Goal: Task Accomplishment & Management: Manage account settings

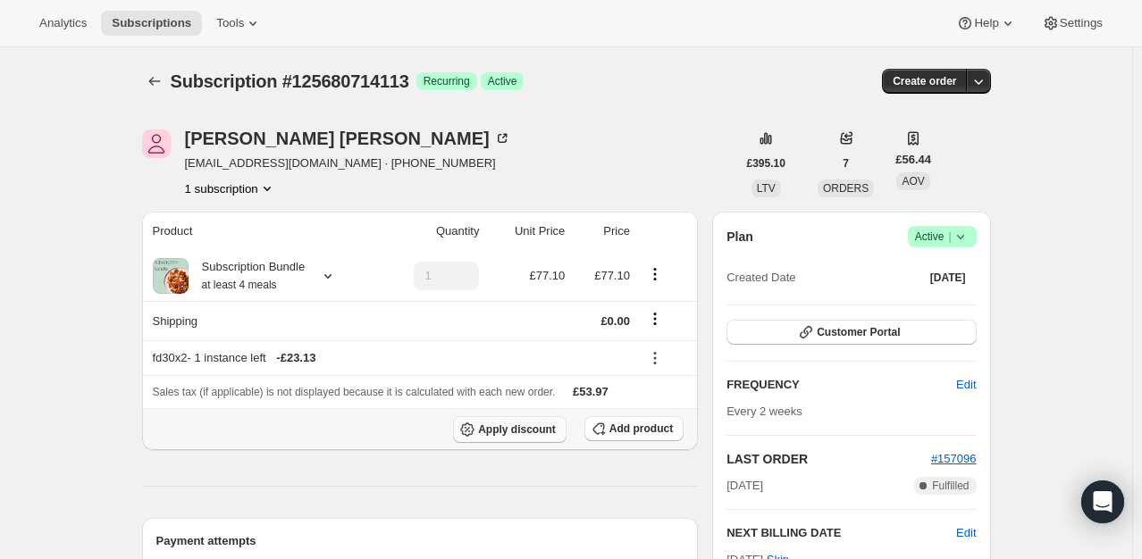
click at [525, 430] on span "Apply discount" at bounding box center [517, 430] width 78 height 14
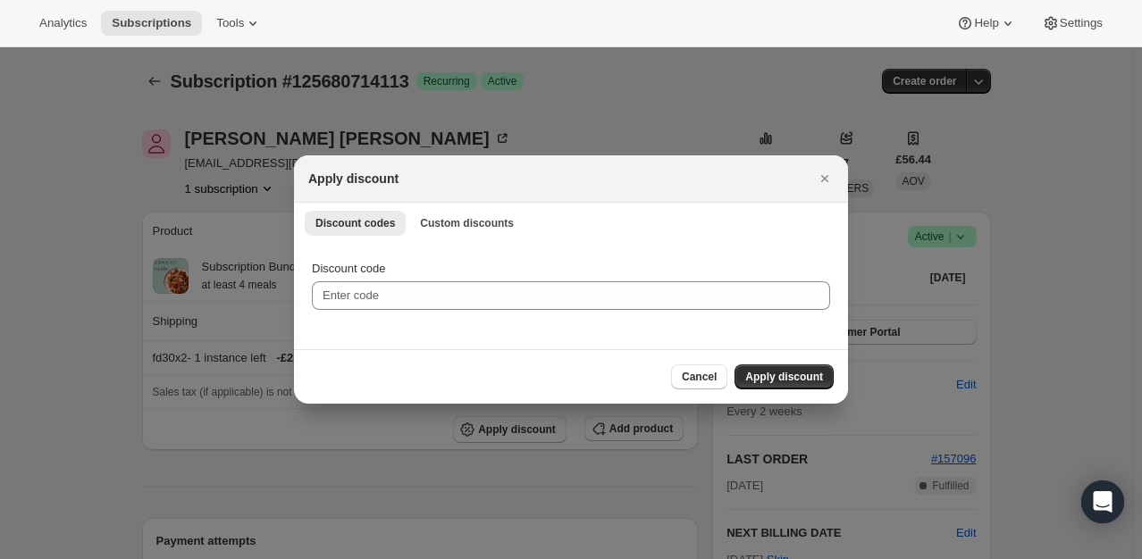
click at [480, 210] on li "Custom discounts" at bounding box center [466, 222] width 115 height 25
click at [474, 227] on span "Custom discounts" at bounding box center [467, 223] width 94 height 14
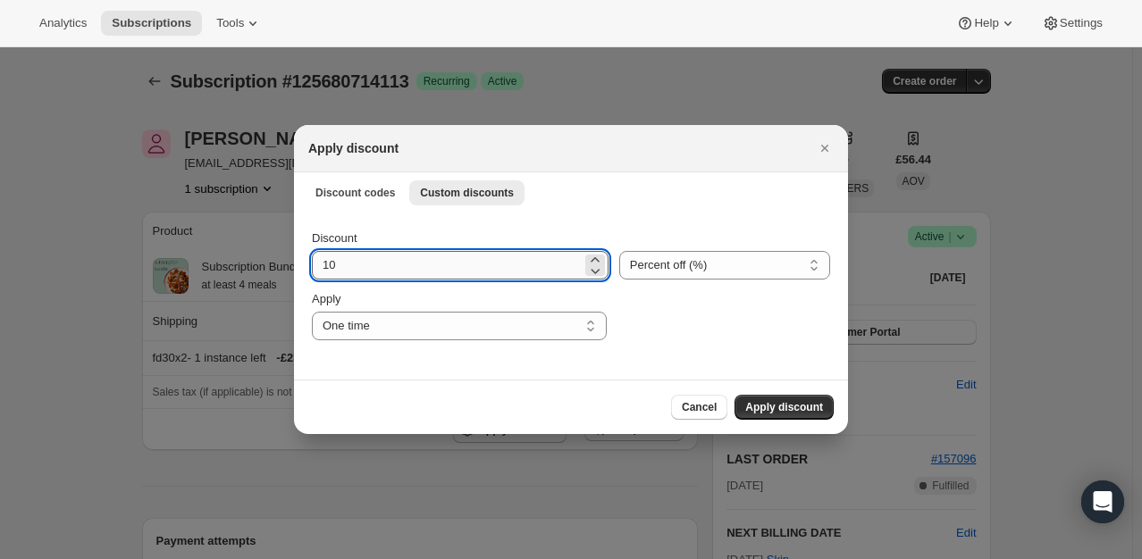
click at [417, 266] on input "10" at bounding box center [447, 265] width 270 height 29
type input "100"
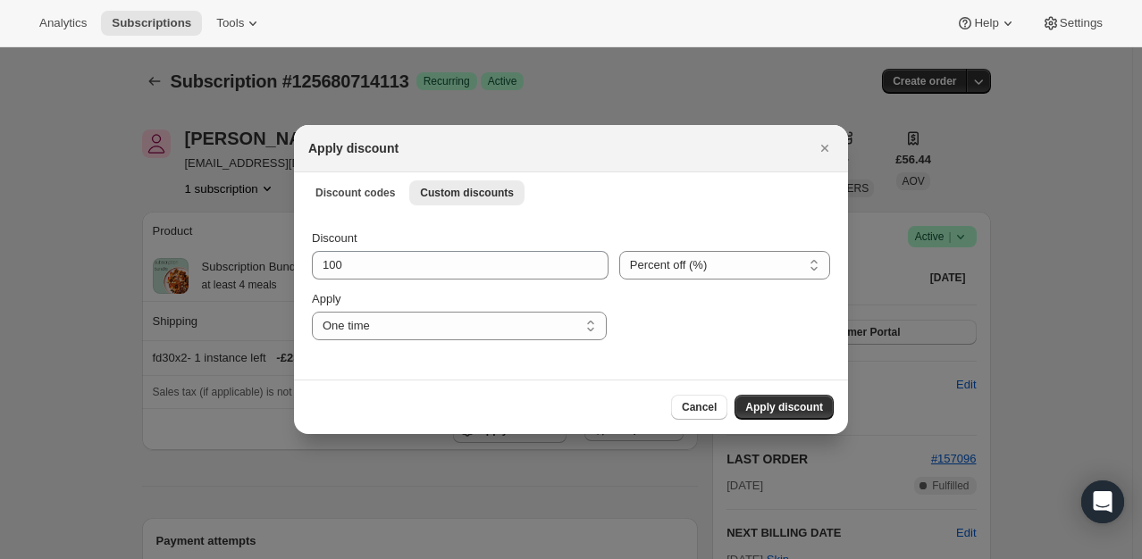
click at [625, 322] on div ":rdd:" at bounding box center [723, 315] width 213 height 50
click at [782, 406] on span "Apply discount" at bounding box center [784, 407] width 78 height 14
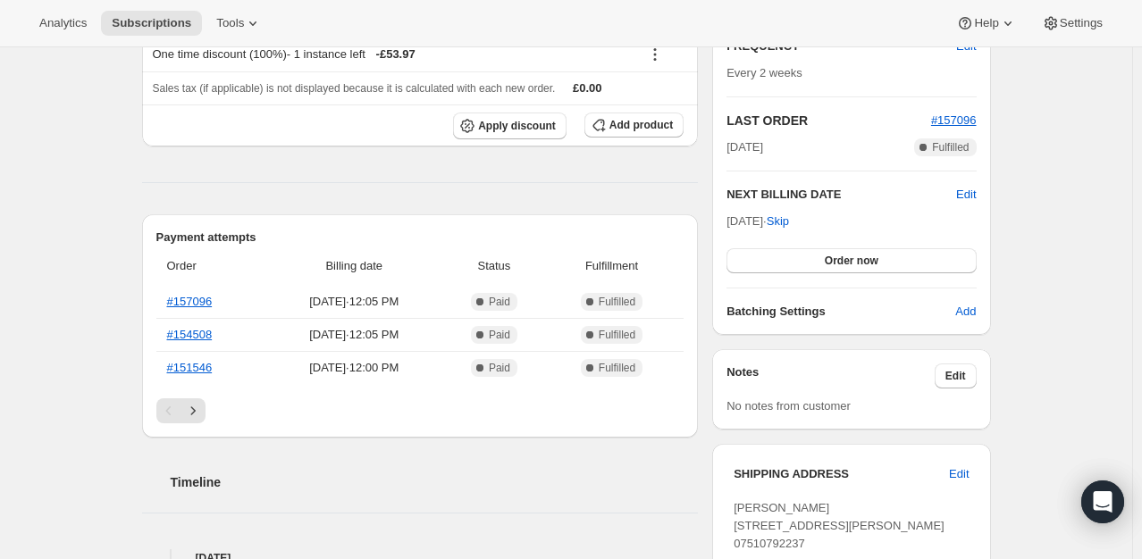
scroll to position [357, 0]
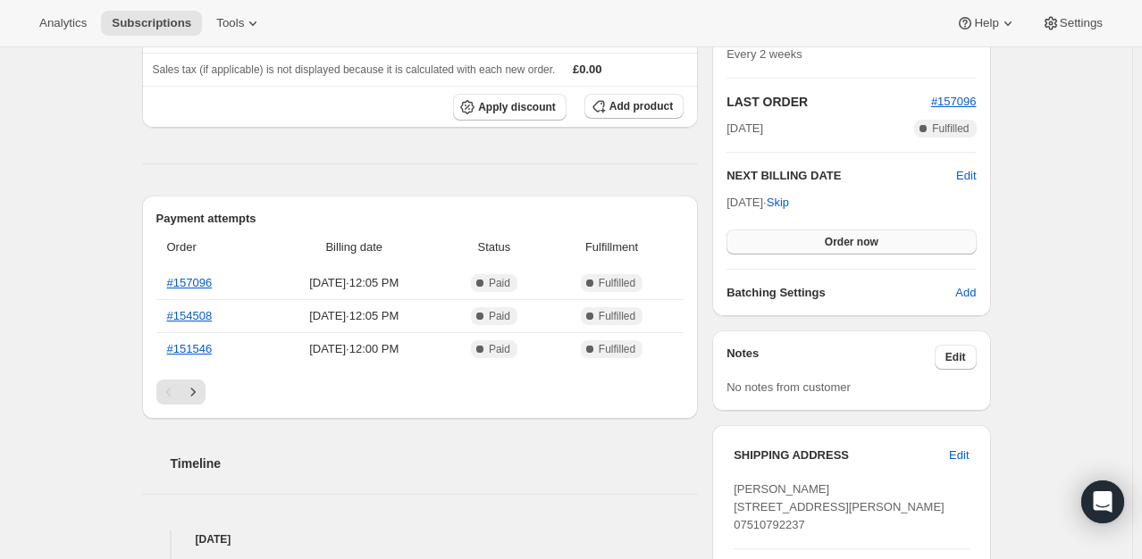
click at [868, 238] on span "Order now" at bounding box center [851, 242] width 54 height 14
click at [840, 241] on span "Click to confirm" at bounding box center [850, 242] width 81 height 14
